Goal: Navigation & Orientation: Find specific page/section

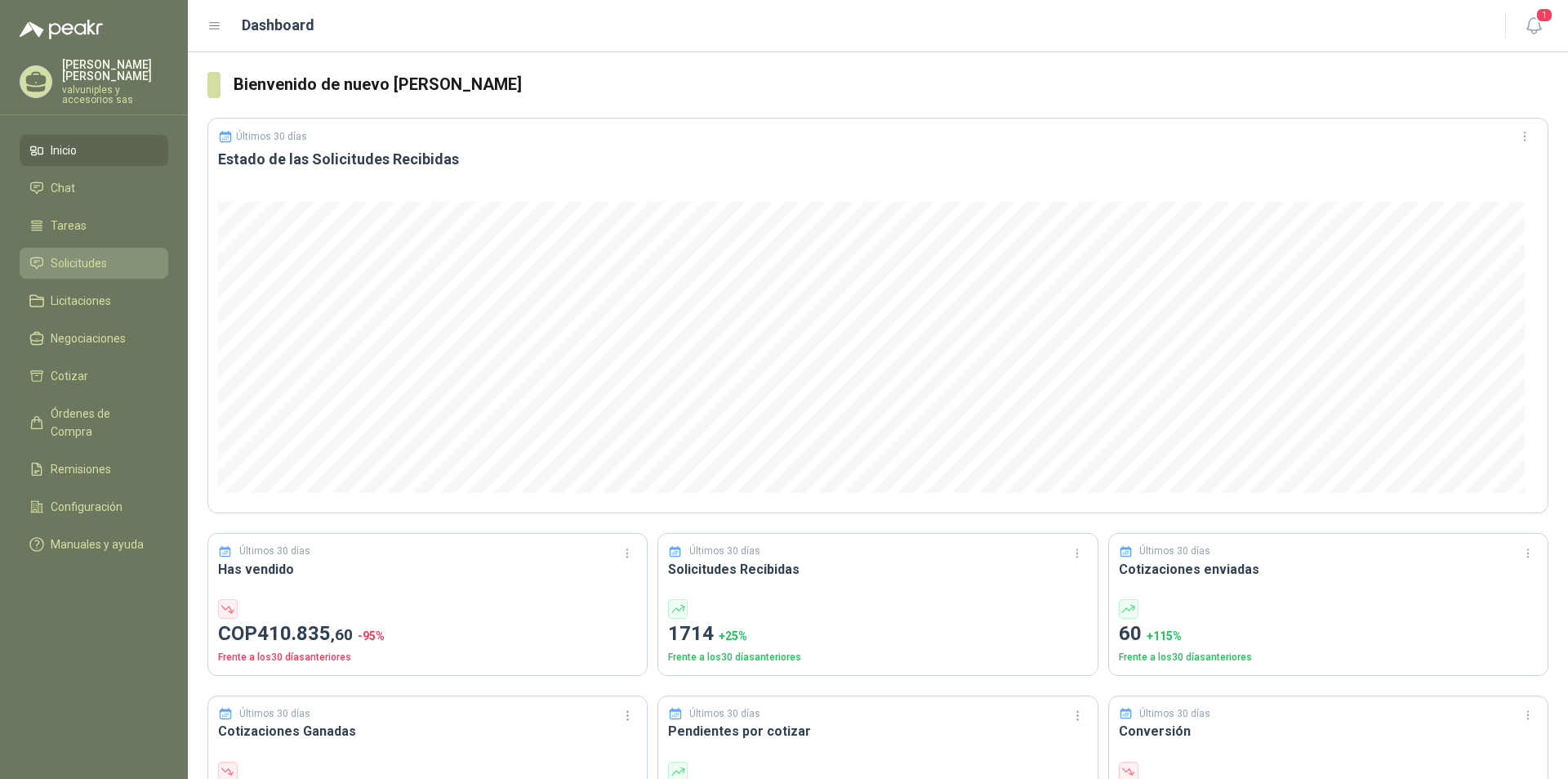
click at [77, 256] on span "Solicitudes" at bounding box center [78, 263] width 56 height 18
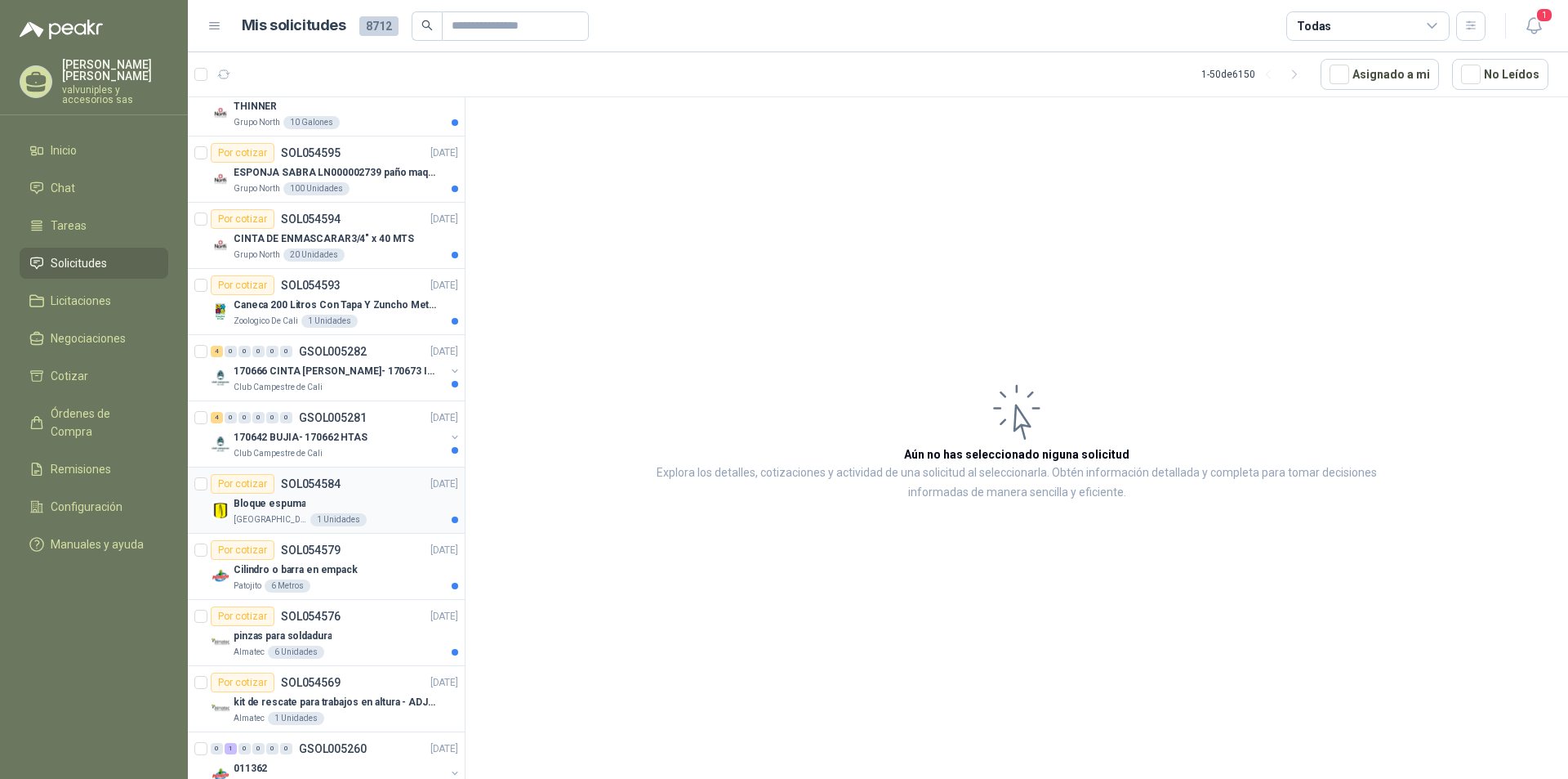
scroll to position [654, 0]
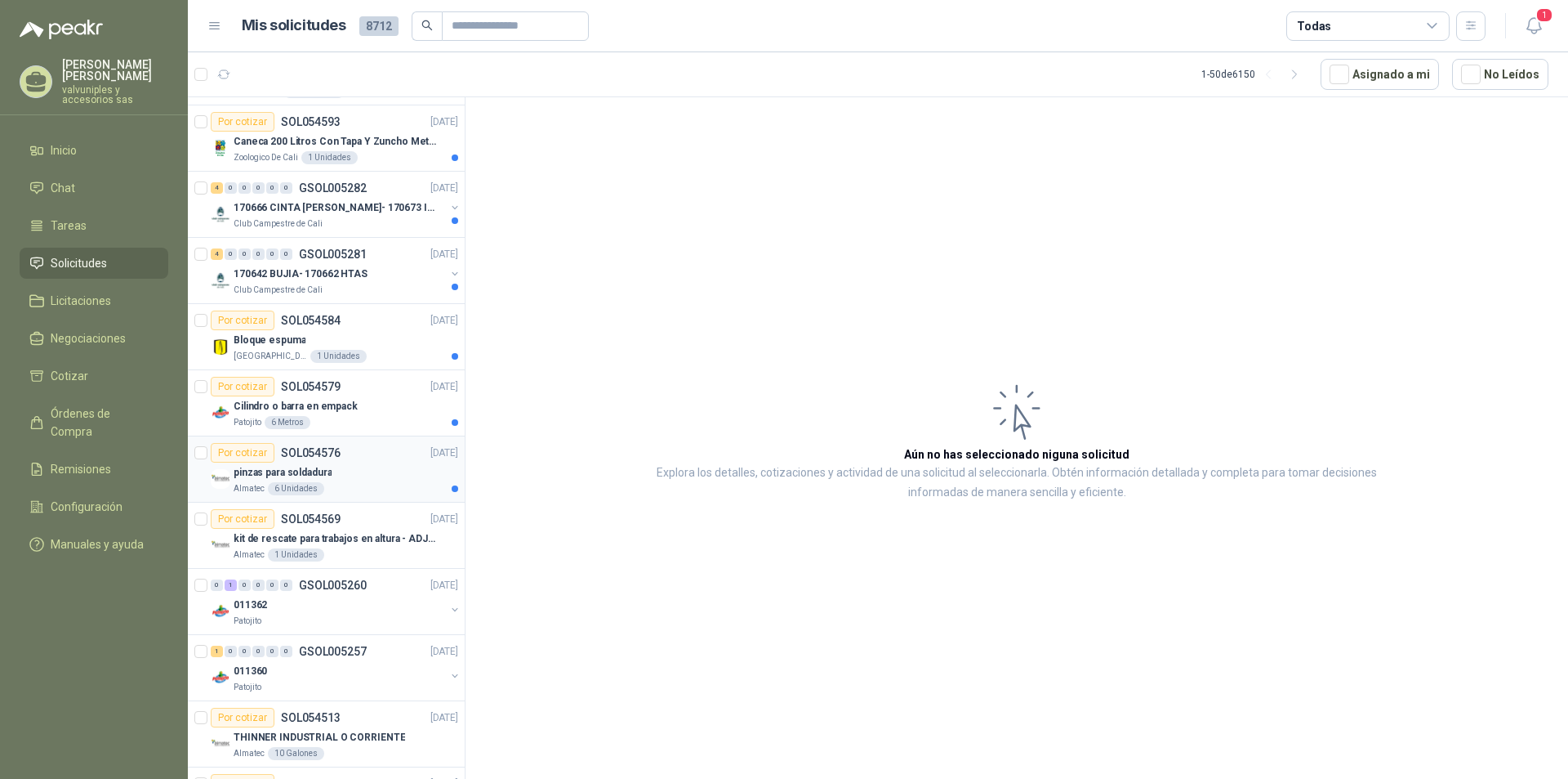
click at [286, 472] on p "pinzas para soldadura" at bounding box center [283, 473] width 98 height 15
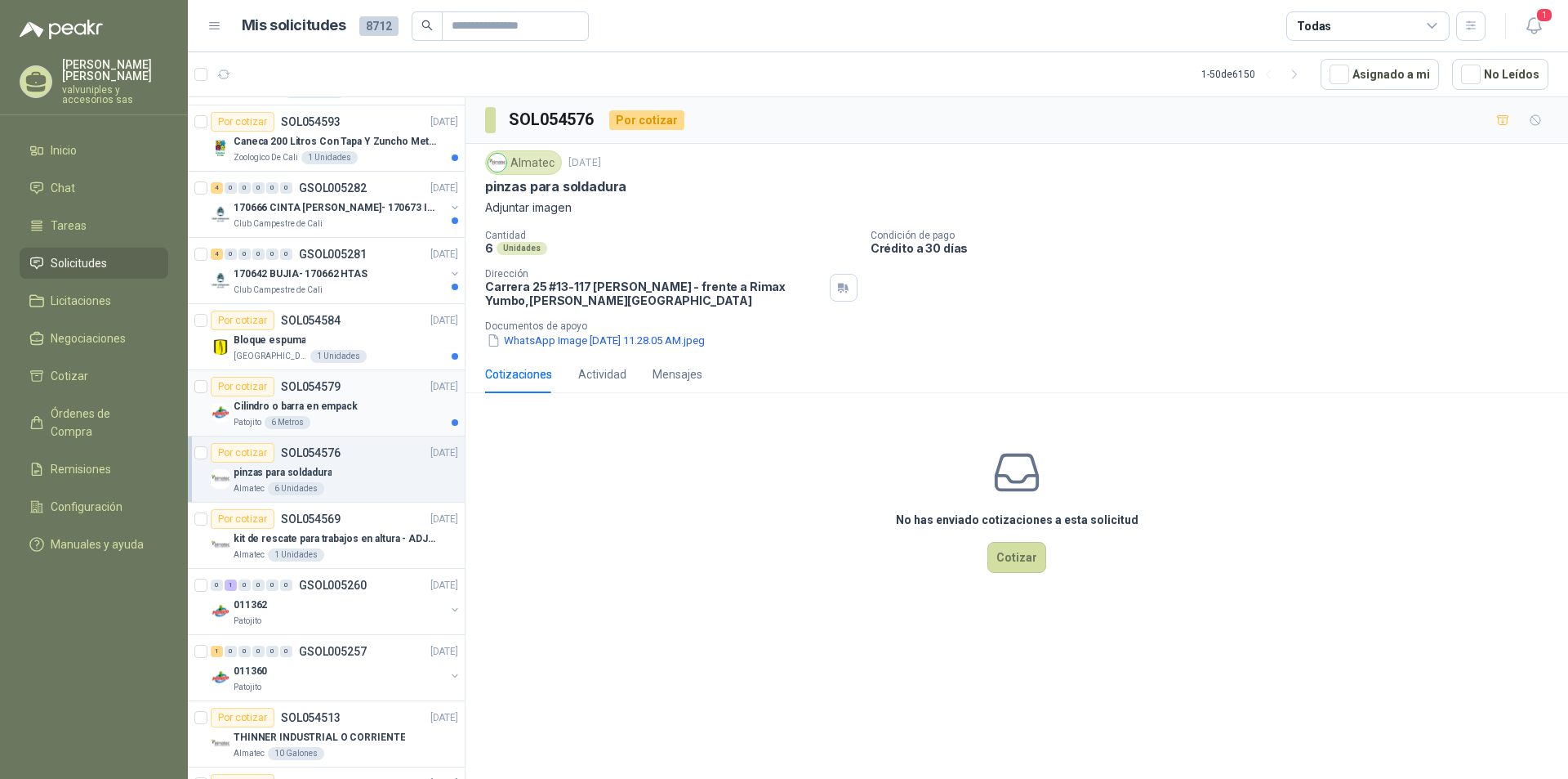
click at [282, 403] on p "Cilindro o barra en empack" at bounding box center [295, 406] width 124 height 15
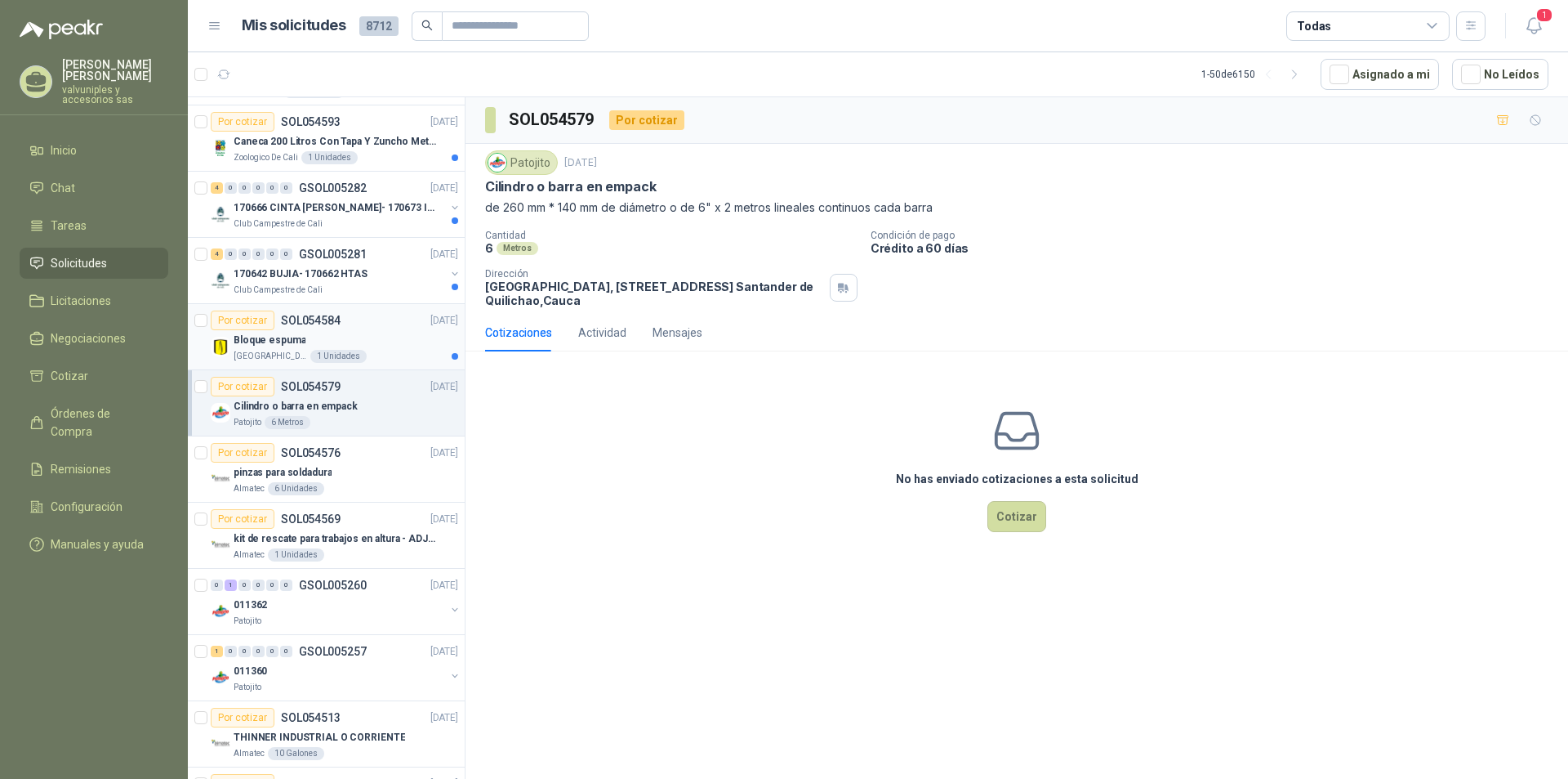
click at [267, 345] on p "Bloque espuma" at bounding box center [269, 341] width 71 height 15
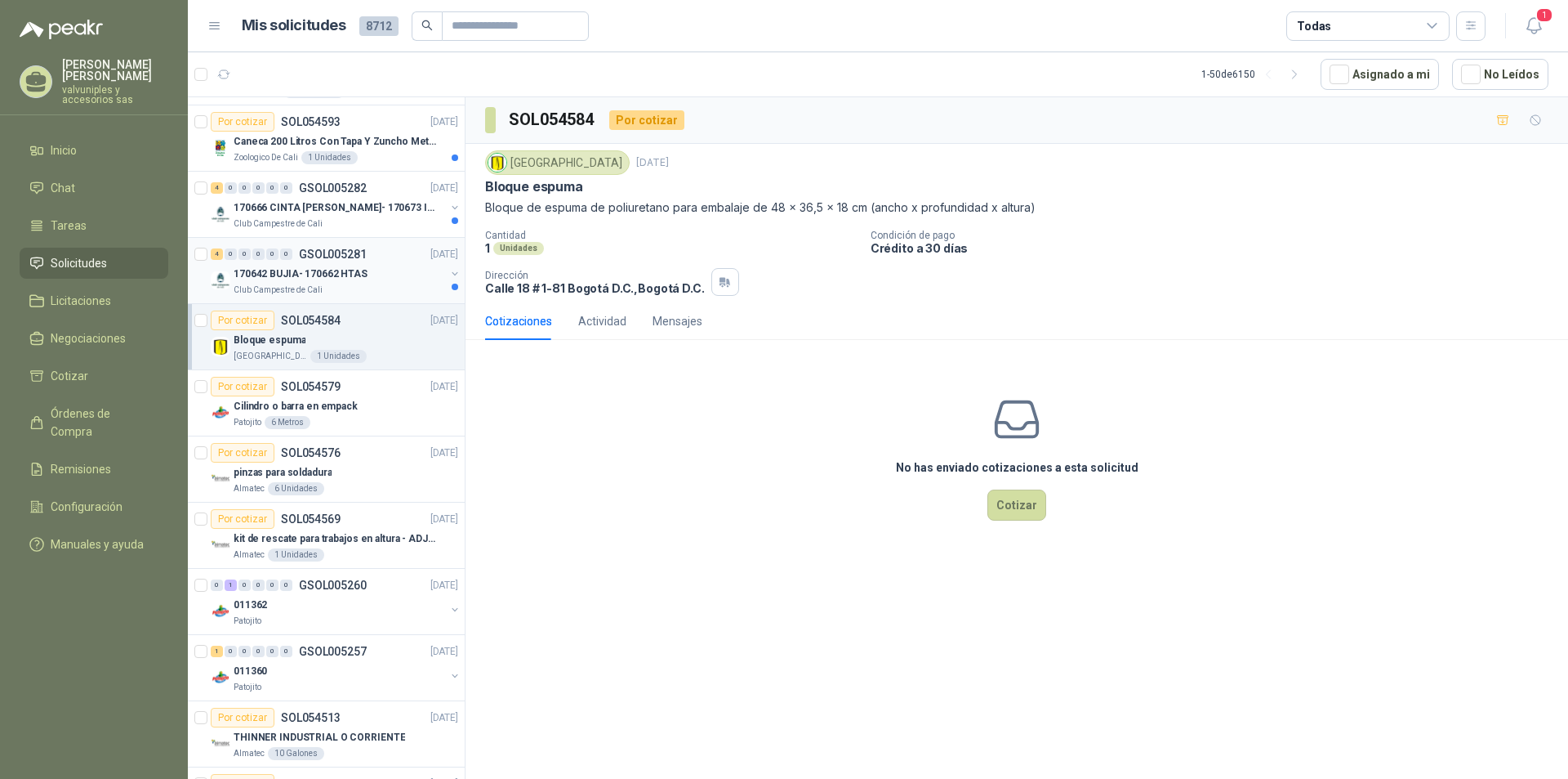
click at [275, 277] on p "170642 BUJIA- 170662 HTAS" at bounding box center [300, 274] width 134 height 15
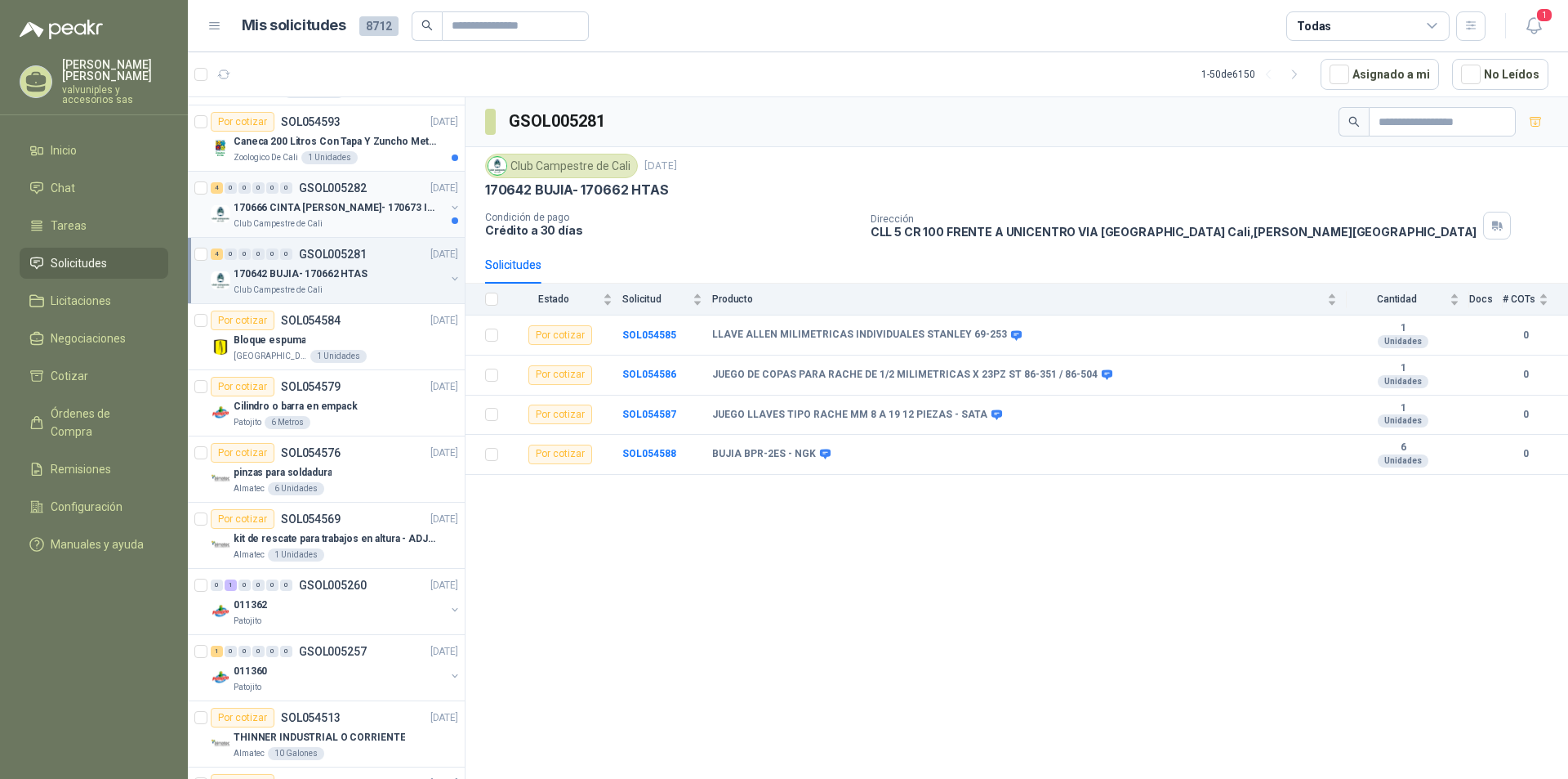
click at [282, 205] on p "170666 CINTA ORNILLO DRYWALL- 170673 IMPERMEABILI" at bounding box center [335, 208] width 204 height 15
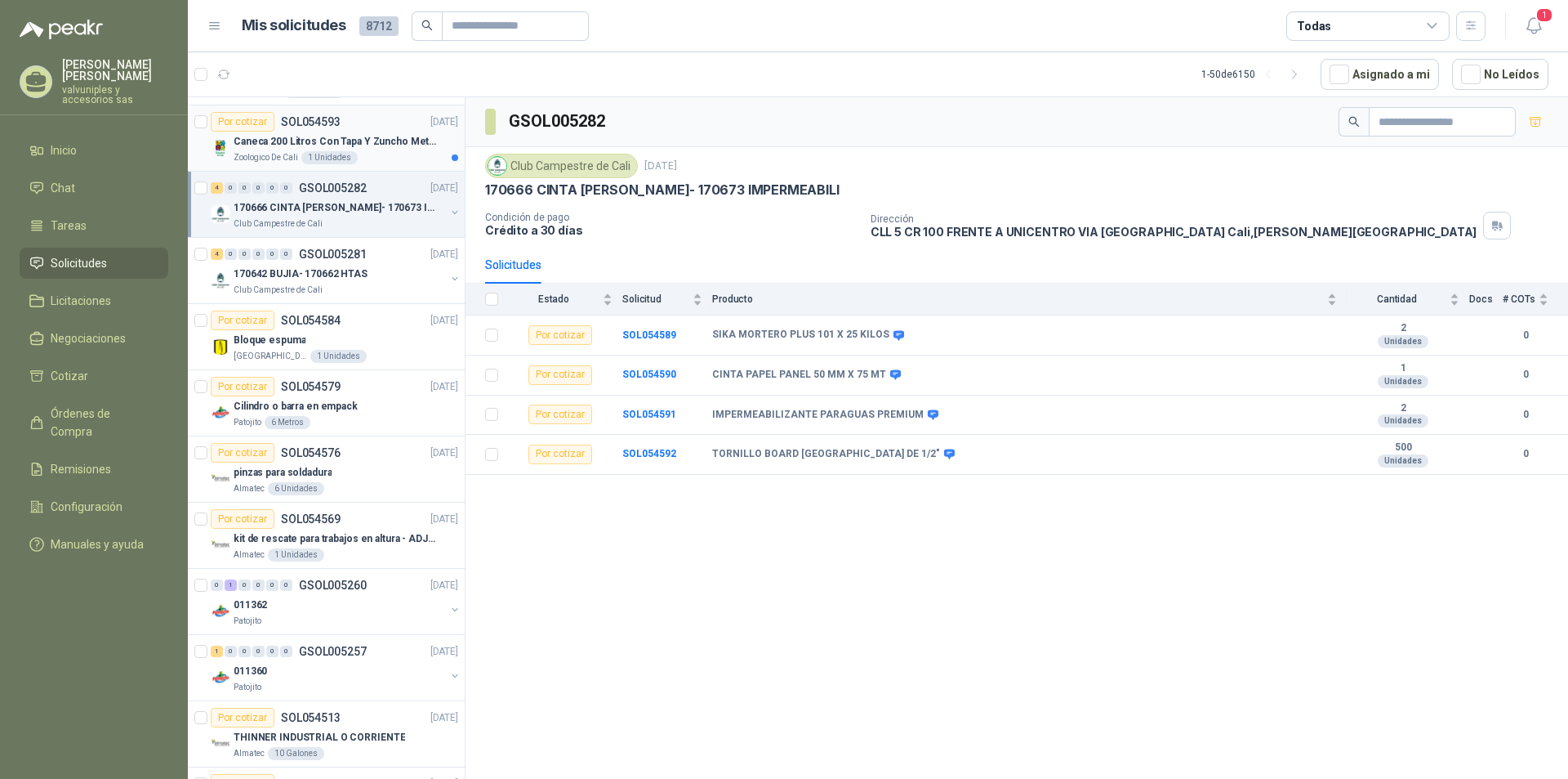
click at [295, 143] on p "Caneca 200 Litros Con Tapa Y Zuncho Metalico" at bounding box center [335, 142] width 204 height 15
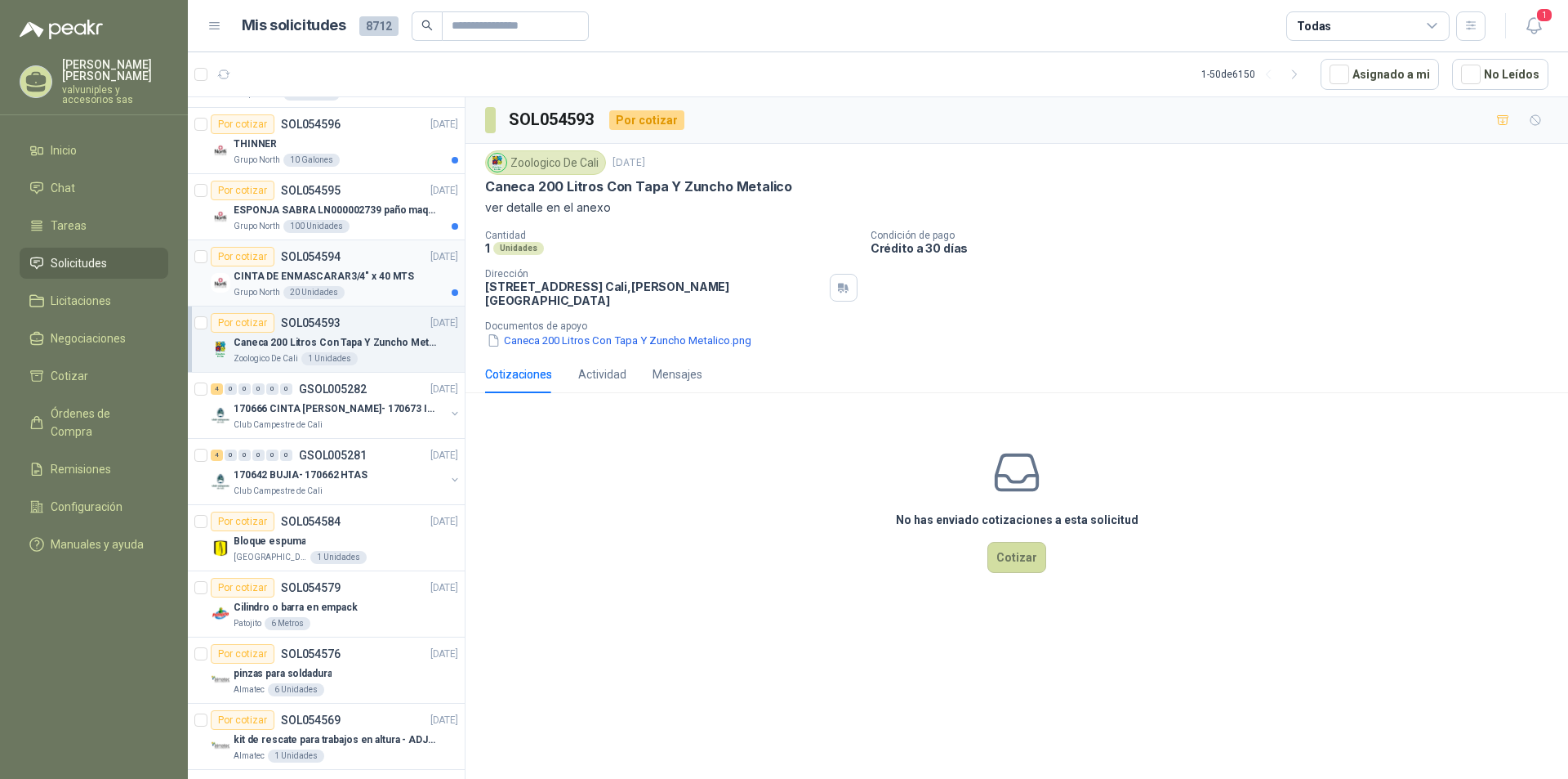
scroll to position [449, 0]
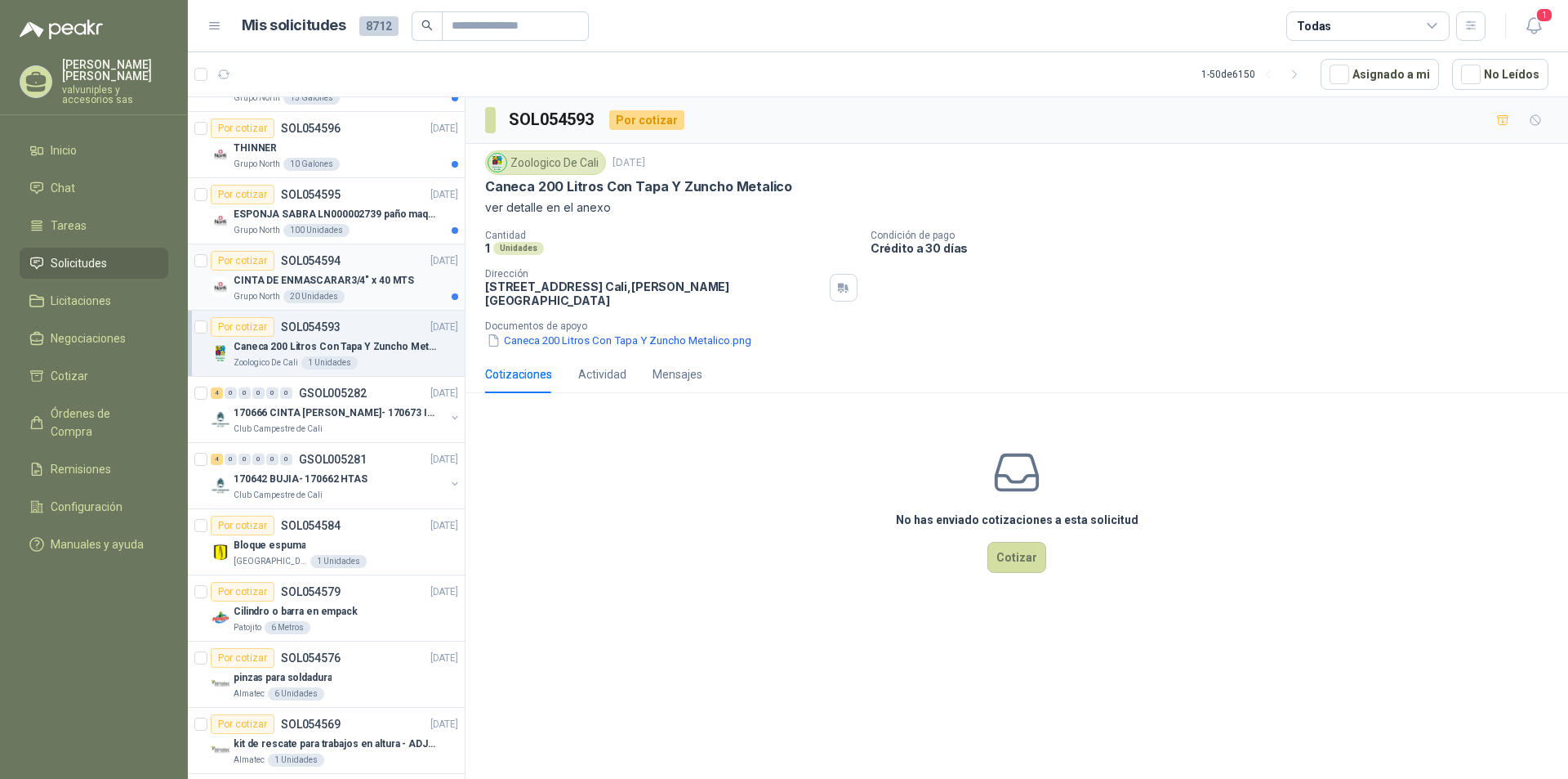
click at [332, 274] on p "CINTA DE ENMASCARAR3/4" x 40 MTS" at bounding box center [323, 281] width 180 height 15
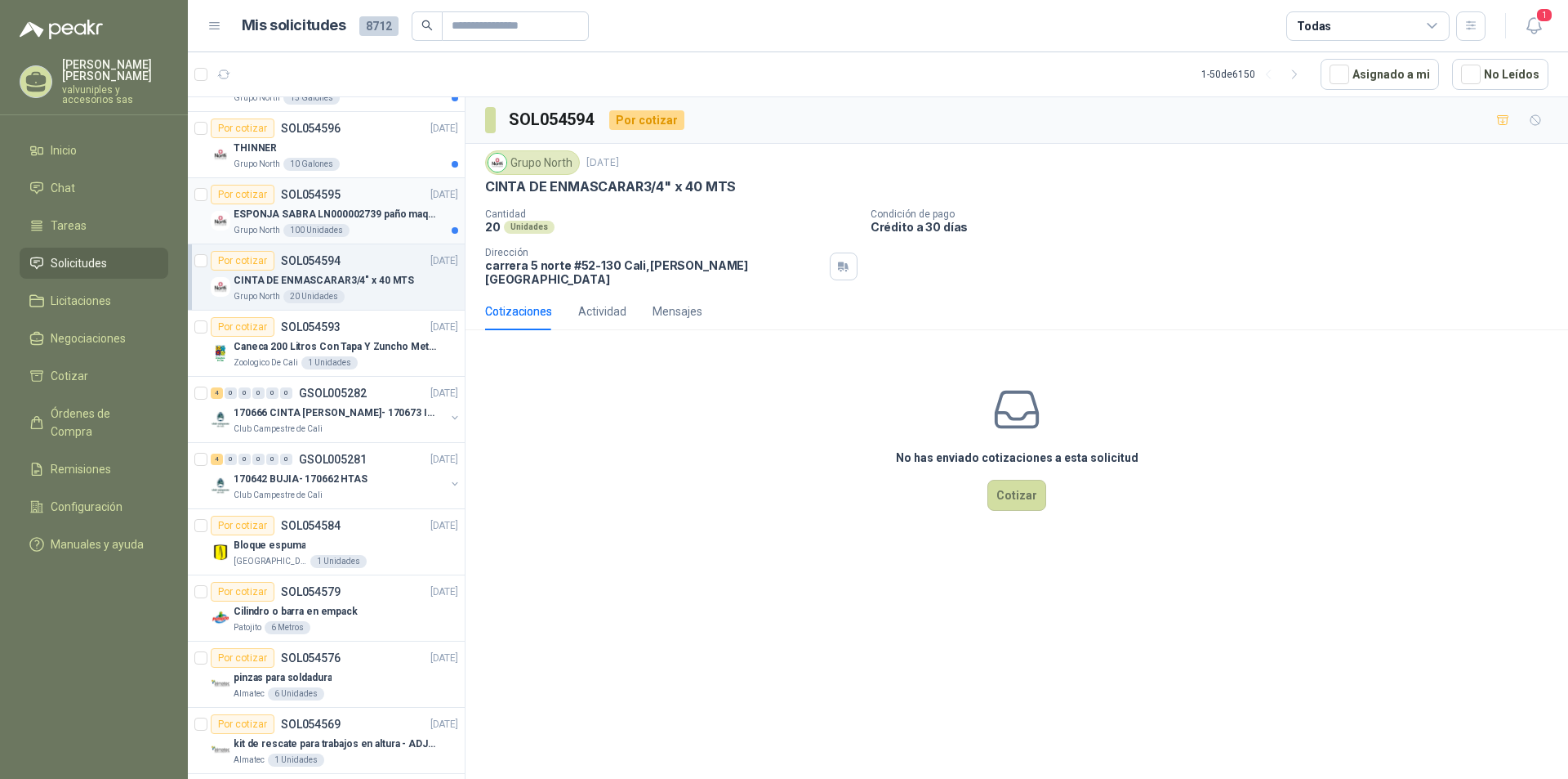
click at [319, 217] on p "ESPONJA SABRA LN000002739 paño maquina 3m 14cm x10 m" at bounding box center [335, 214] width 204 height 15
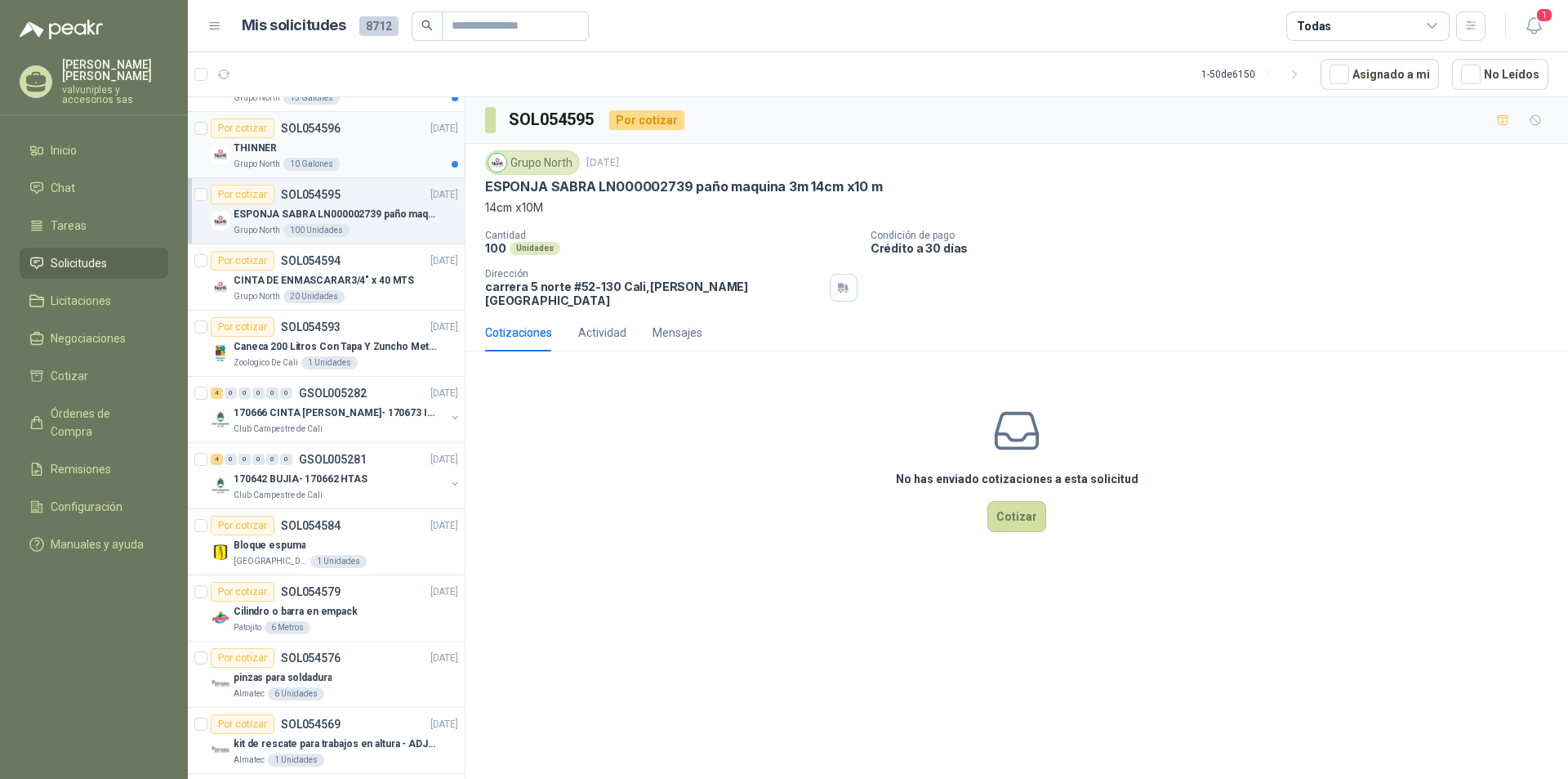
click at [260, 147] on p "THINNER" at bounding box center [255, 149] width 43 height 15
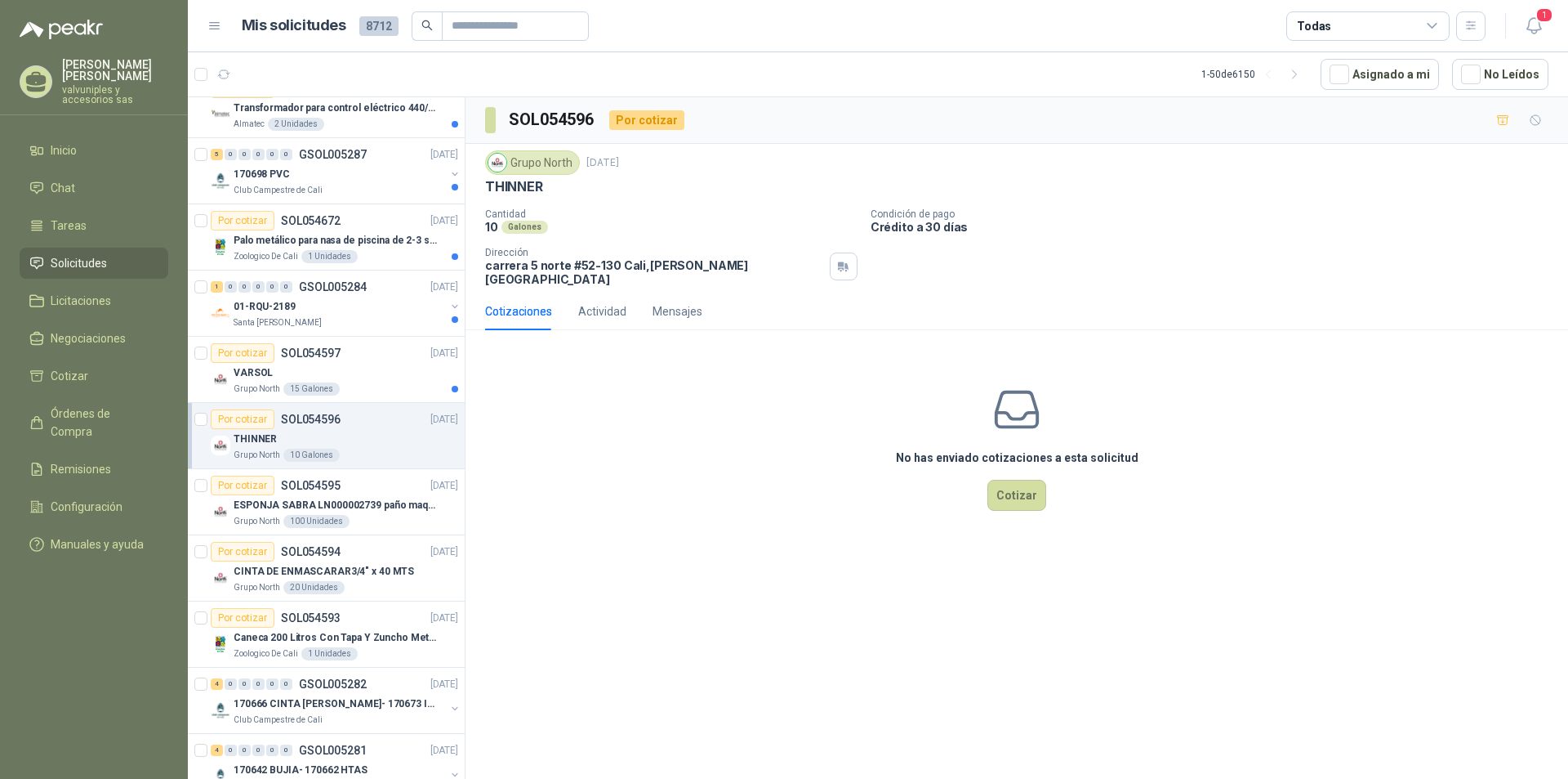
scroll to position [72, 0]
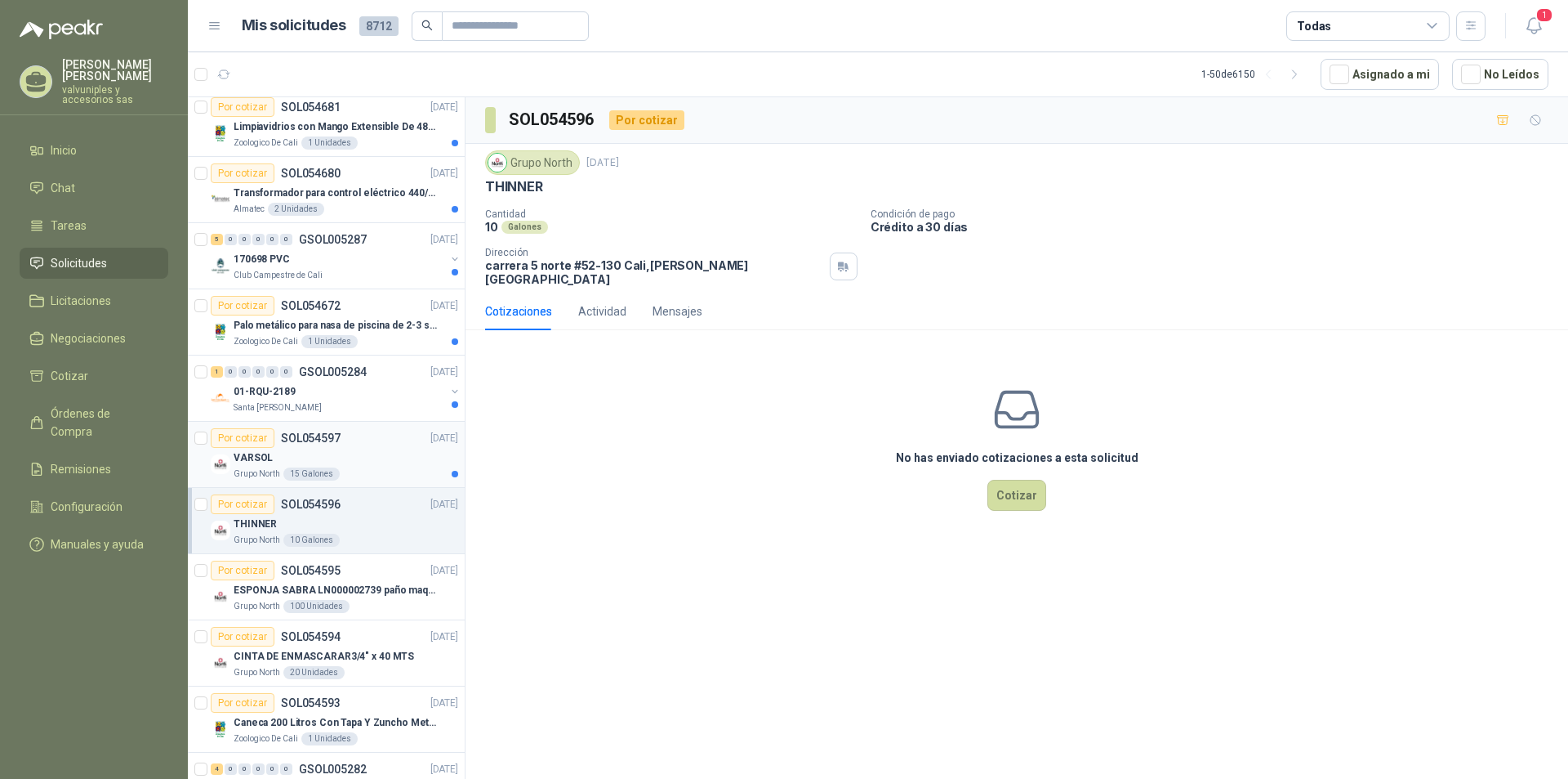
click at [259, 463] on p "VARSOL" at bounding box center [253, 458] width 40 height 15
click at [278, 389] on p "01-RQU-2189" at bounding box center [264, 392] width 62 height 15
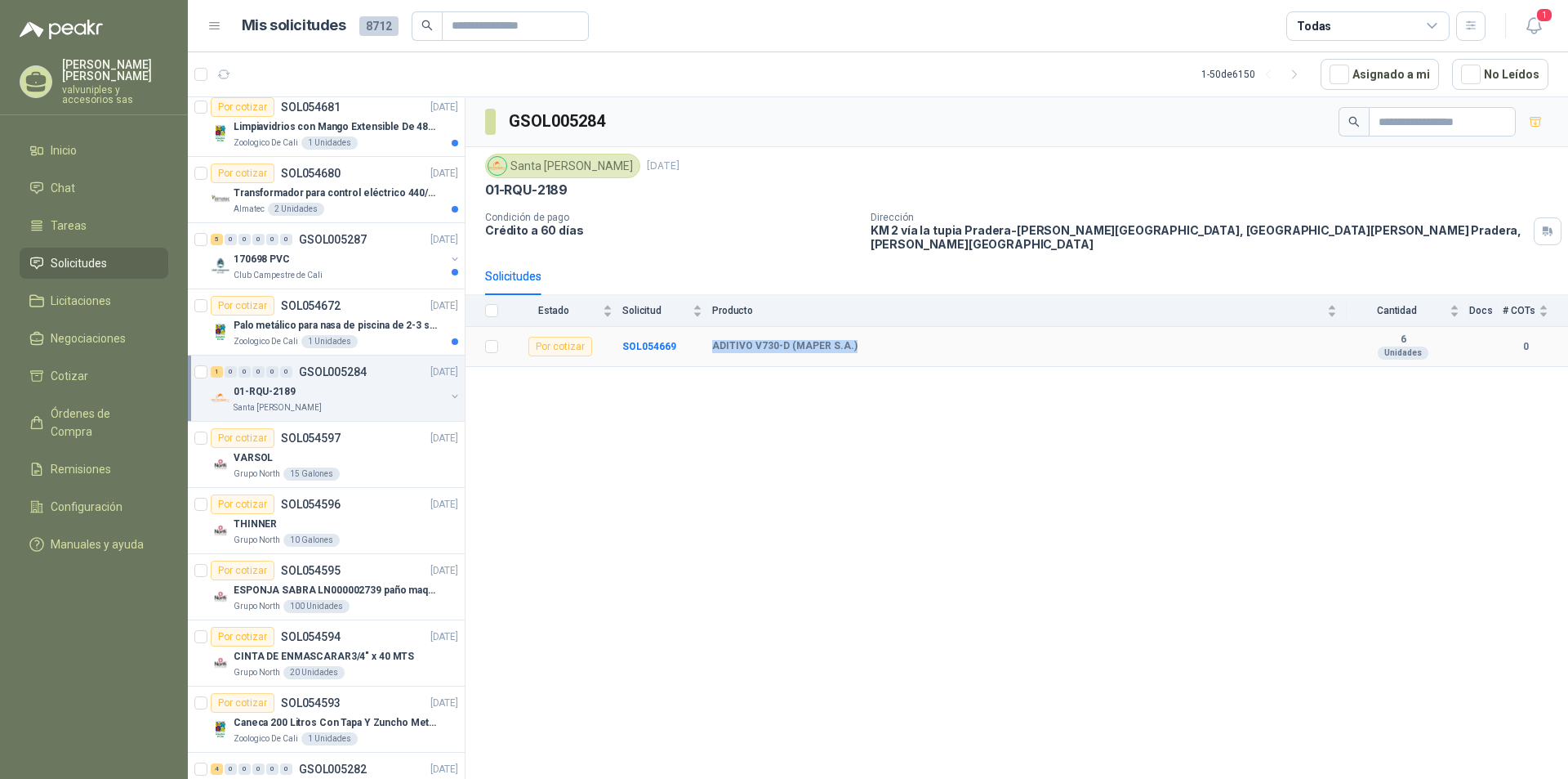
drag, startPoint x: 711, startPoint y: 334, endPoint x: 860, endPoint y: 402, distance: 163.8
click at [862, 346] on tr "Por cotizar SOL054669 ADITIVO V730-D (MAPER S.A.) 6 Unidades 0" at bounding box center [1017, 347] width 1103 height 40
copy tr "ADITIVO V730-D (MAPER S.A.)"
click at [293, 326] on p "Palo metálico para nasa de piscina de 2-3 sol.1115" at bounding box center [335, 325] width 204 height 15
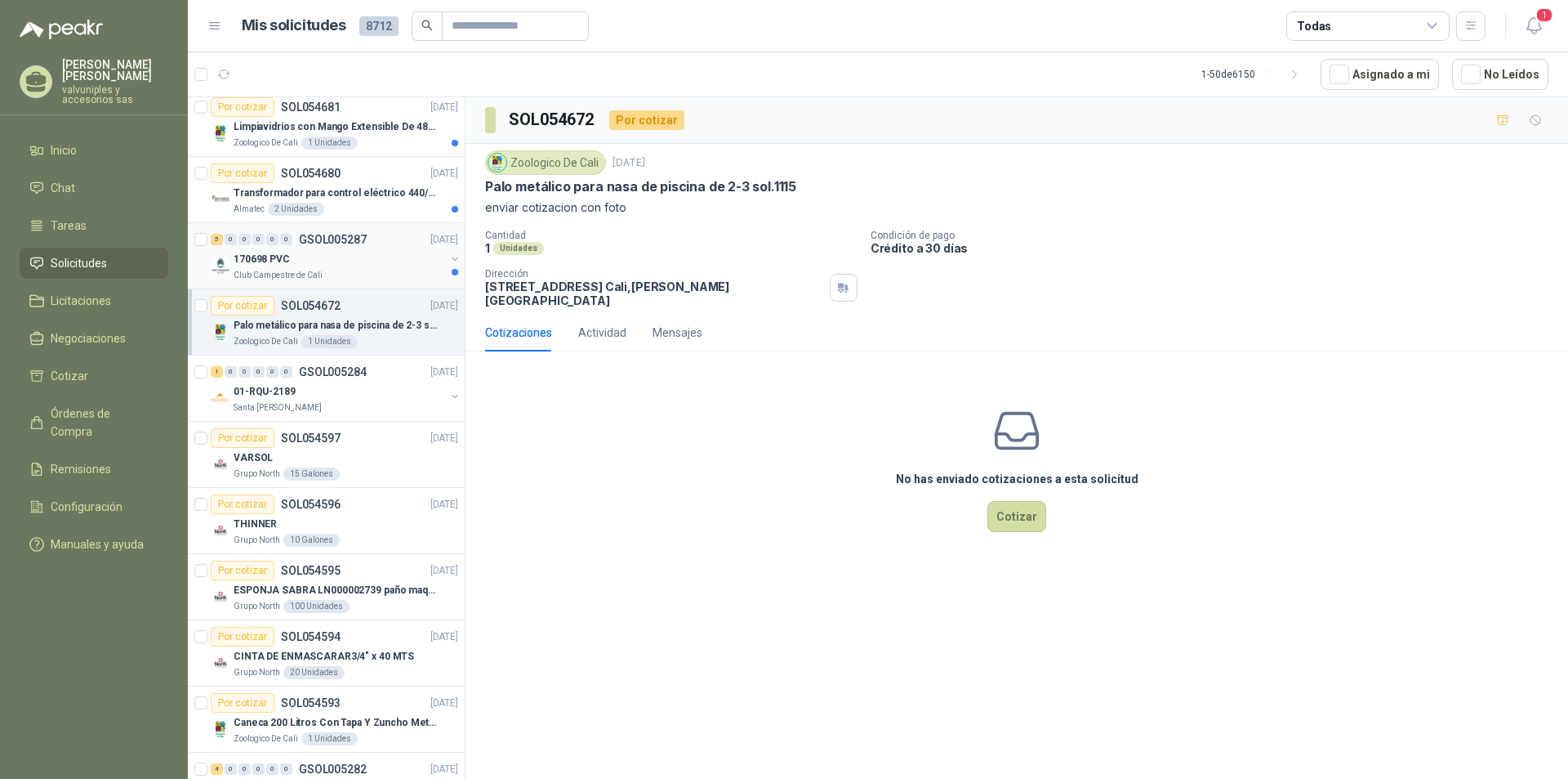
click at [263, 250] on div "170698 PVC" at bounding box center [339, 259] width 211 height 19
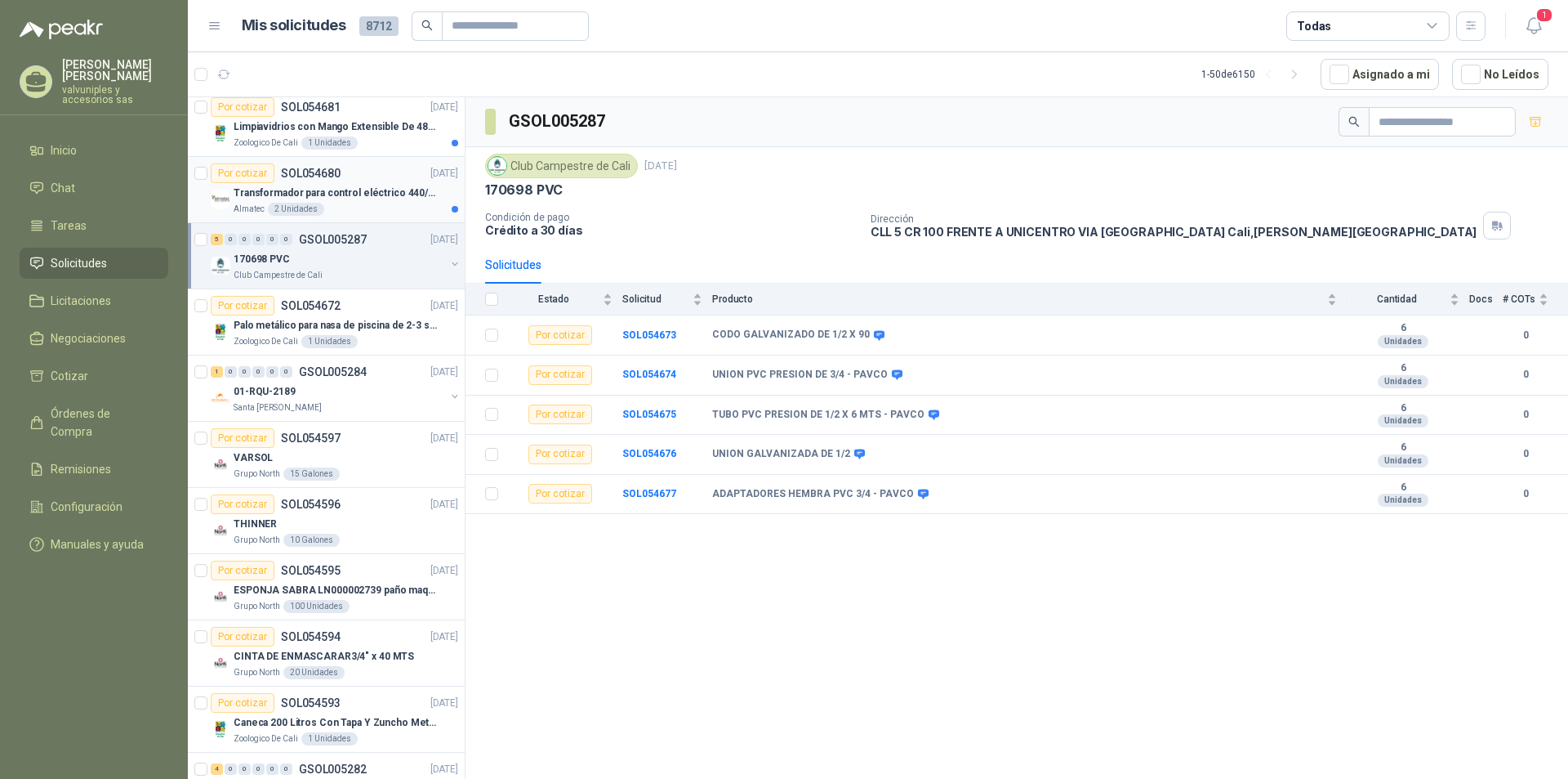
click at [292, 194] on p "Transformador para control eléctrico 440/220/110 - 45O VA." at bounding box center [335, 193] width 204 height 15
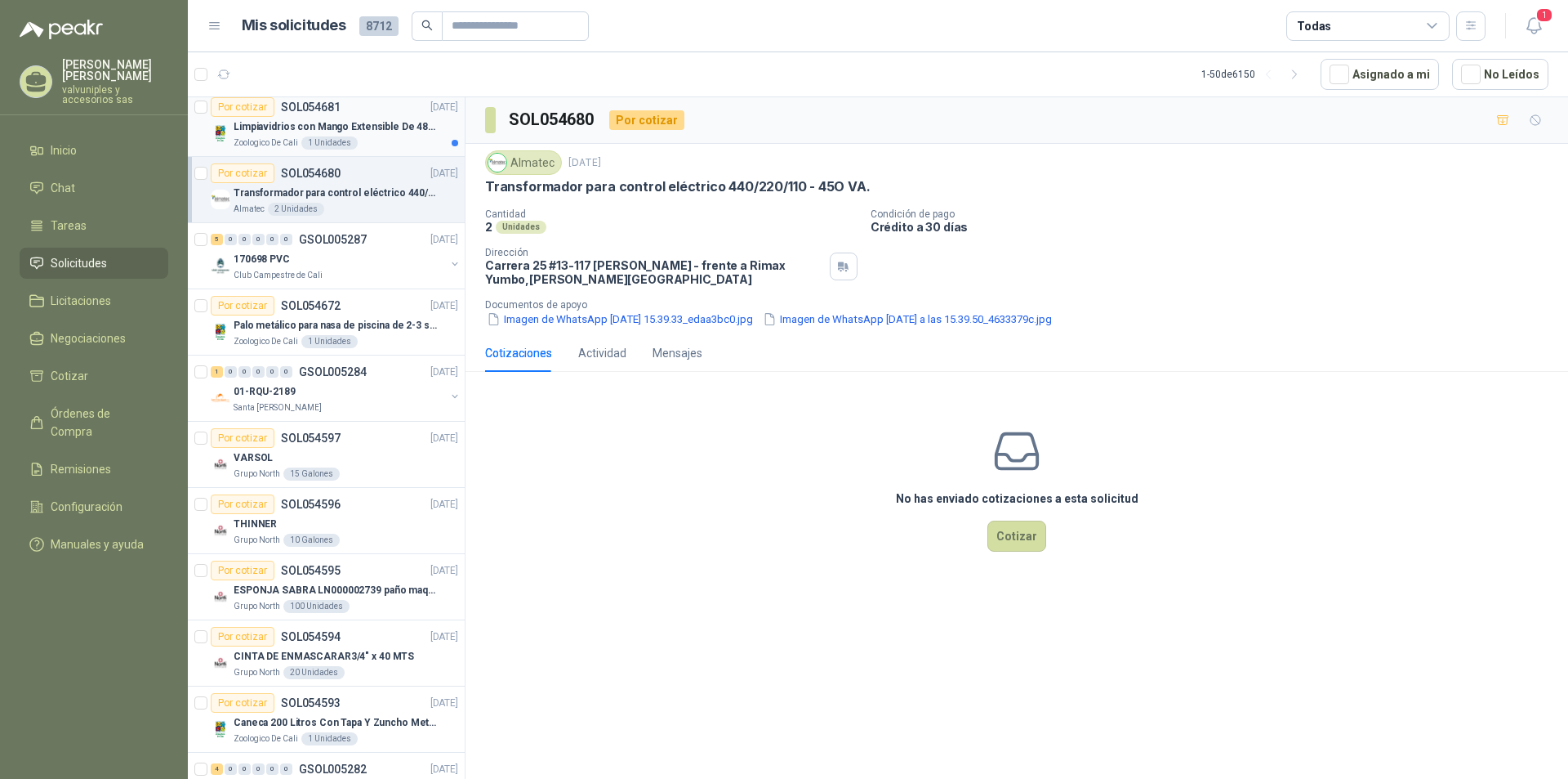
click at [274, 125] on p "Limpiavidrios con Mango Extensible De 48 a 78 cm" at bounding box center [335, 127] width 204 height 15
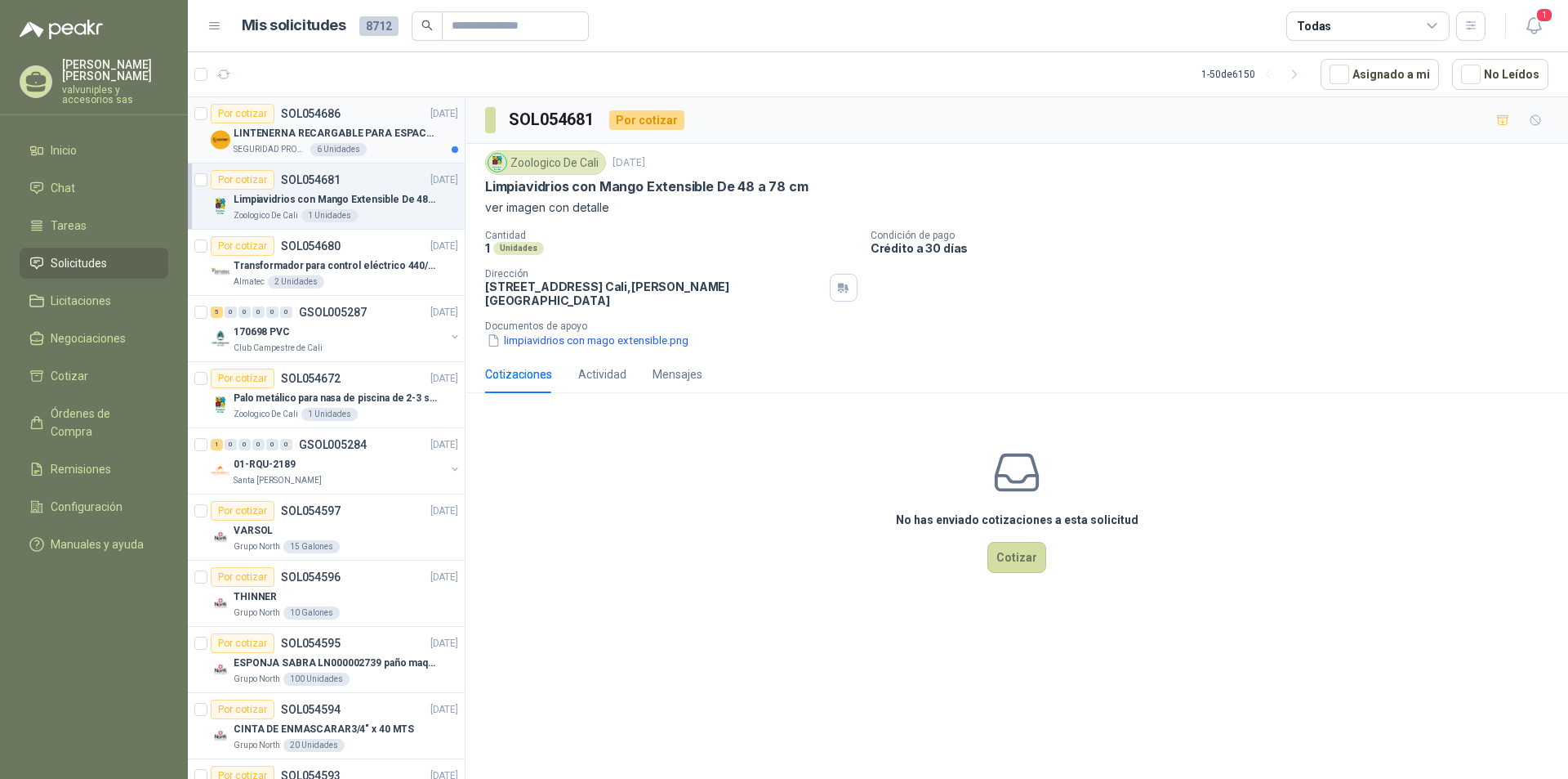
click at [277, 134] on p "LINTENERNA RECARGABLE PARA ESPACIOS ABIERTOS 100-120MTS" at bounding box center [335, 133] width 204 height 15
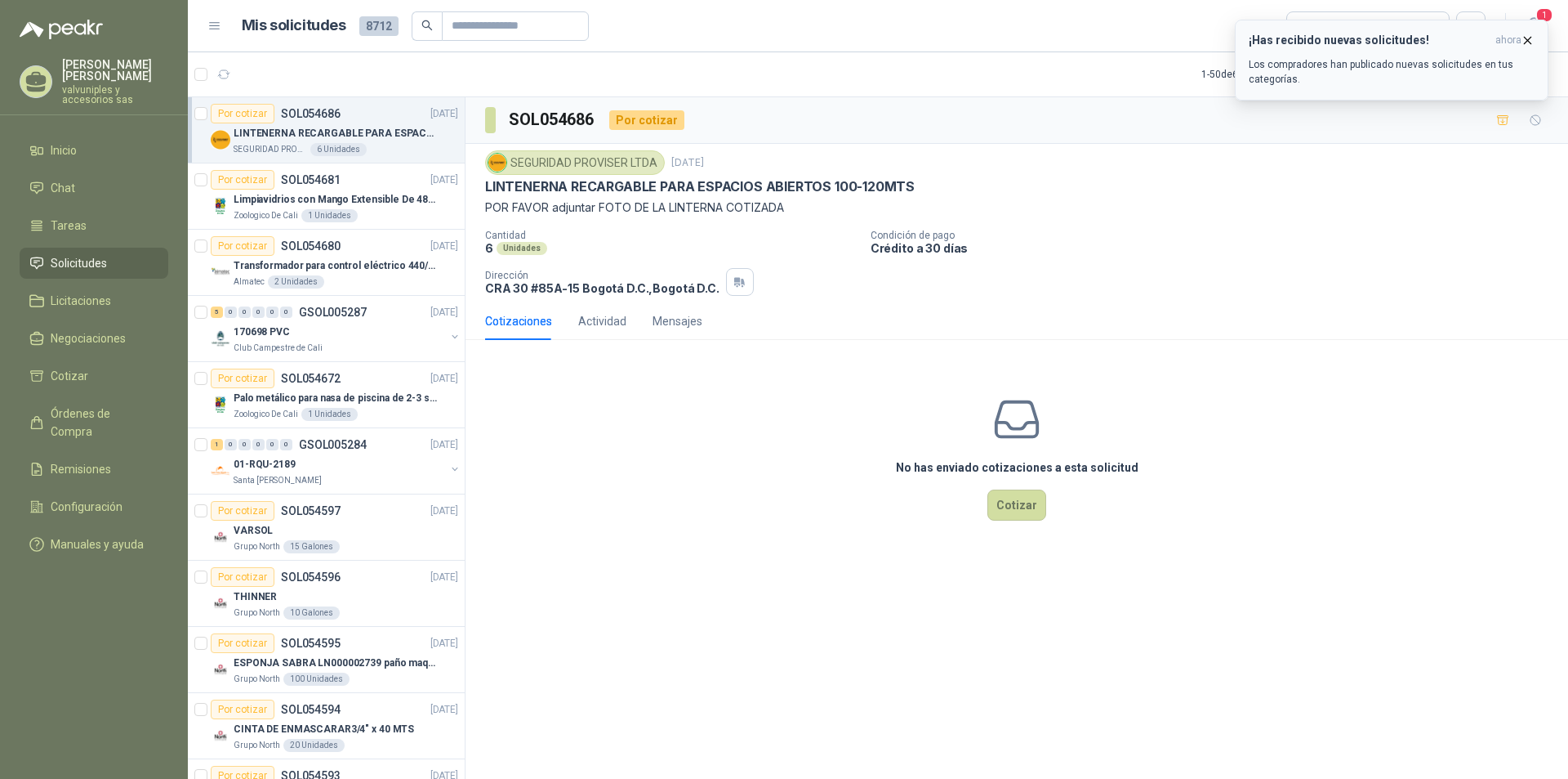
click at [1528, 37] on icon "button" at bounding box center [1527, 41] width 14 height 14
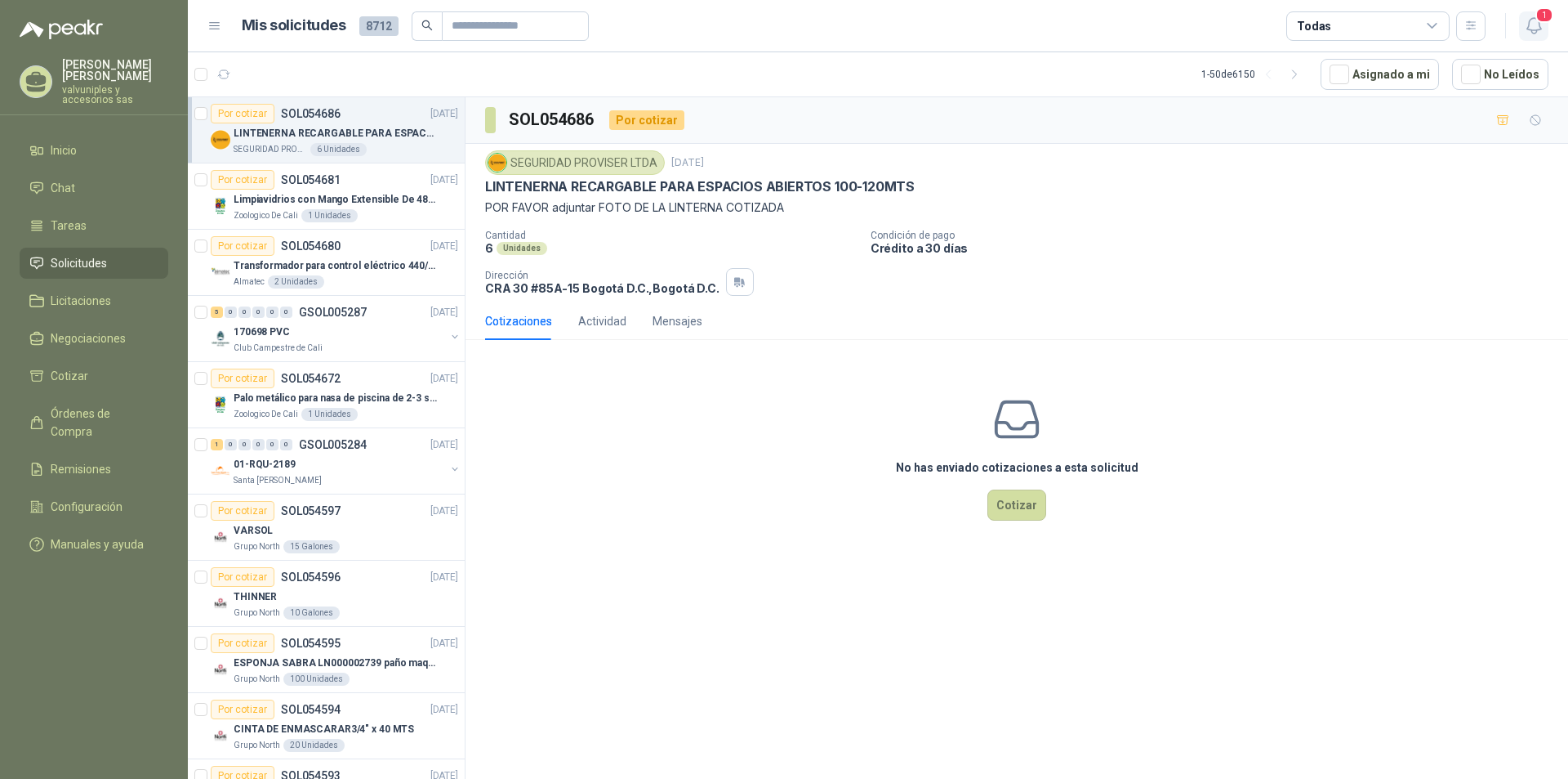
click at [1536, 29] on icon "button" at bounding box center [1534, 25] width 20 height 20
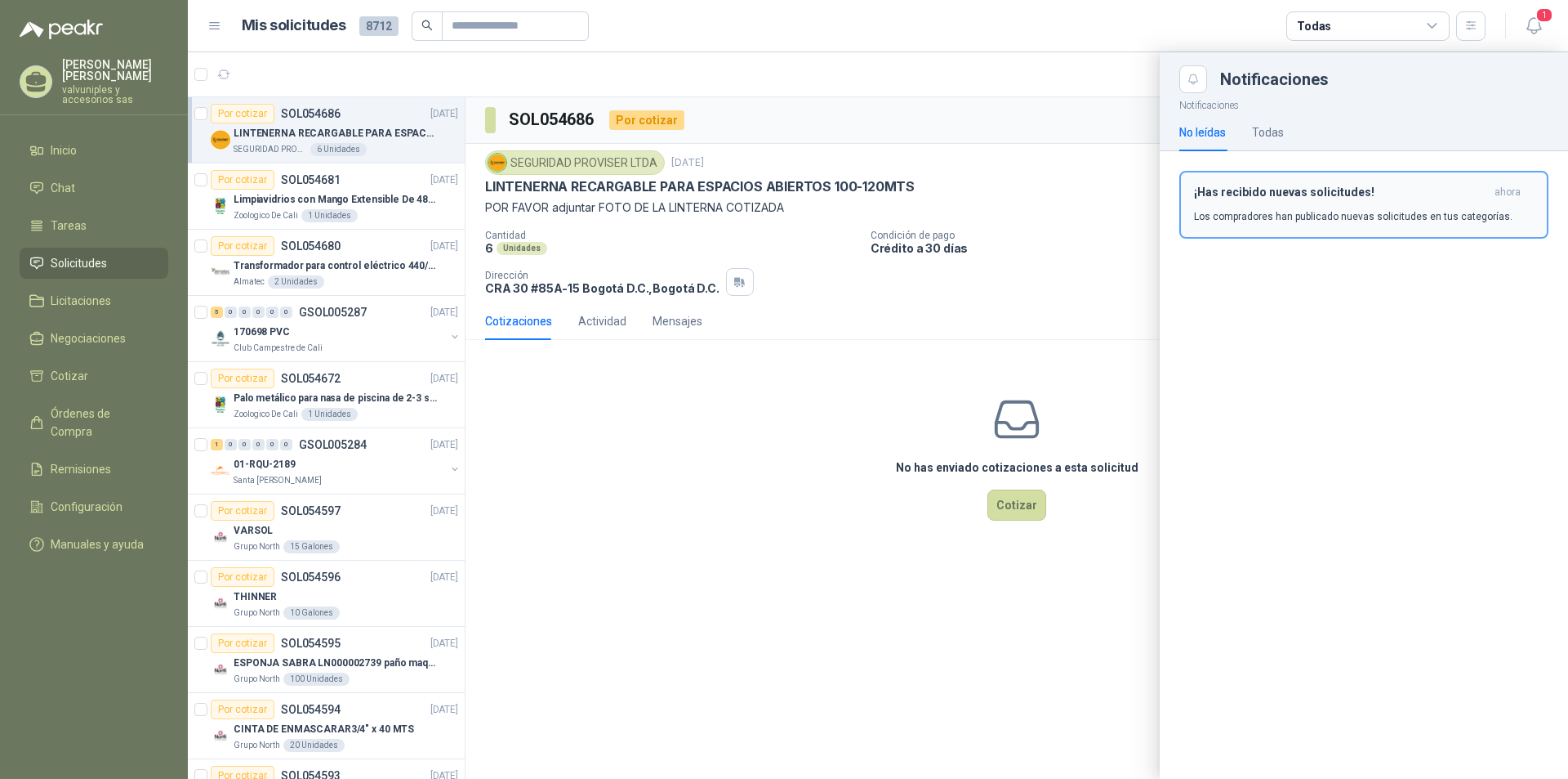
click at [1272, 196] on h3 "¡Has recibido nuevas solicitudes!" at bounding box center [1341, 192] width 294 height 14
